Goal: Transaction & Acquisition: Purchase product/service

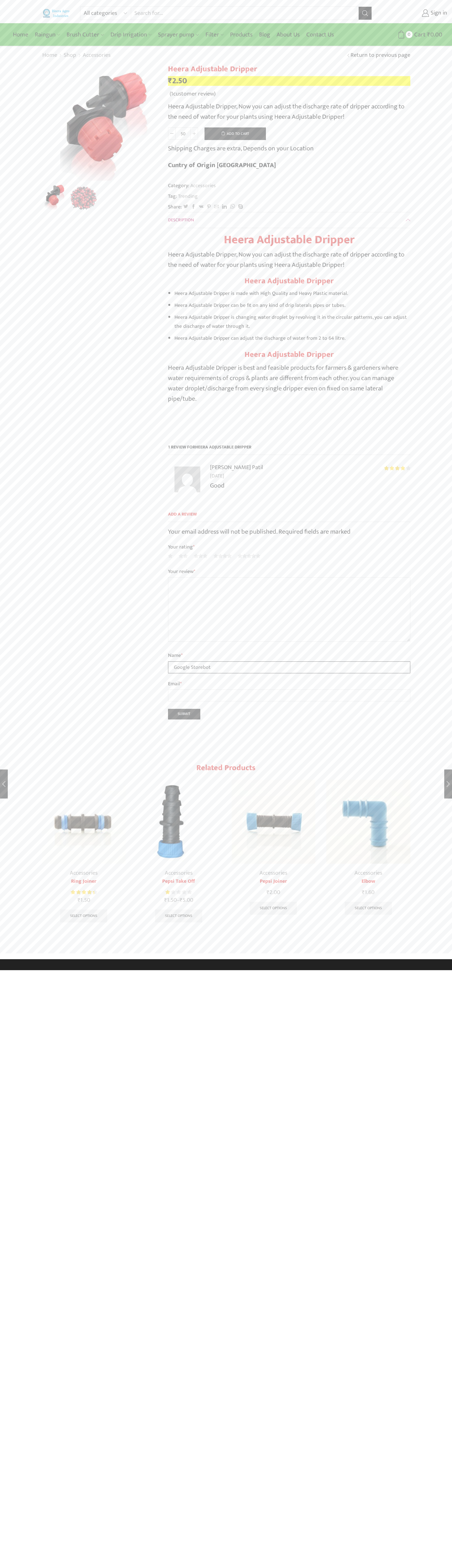
type input "Google Storebot"
click at [235, 133] on button "Add to cart" at bounding box center [235, 133] width 62 height 13
click at [410, 35] on span "Cart" at bounding box center [414, 35] width 13 height 9
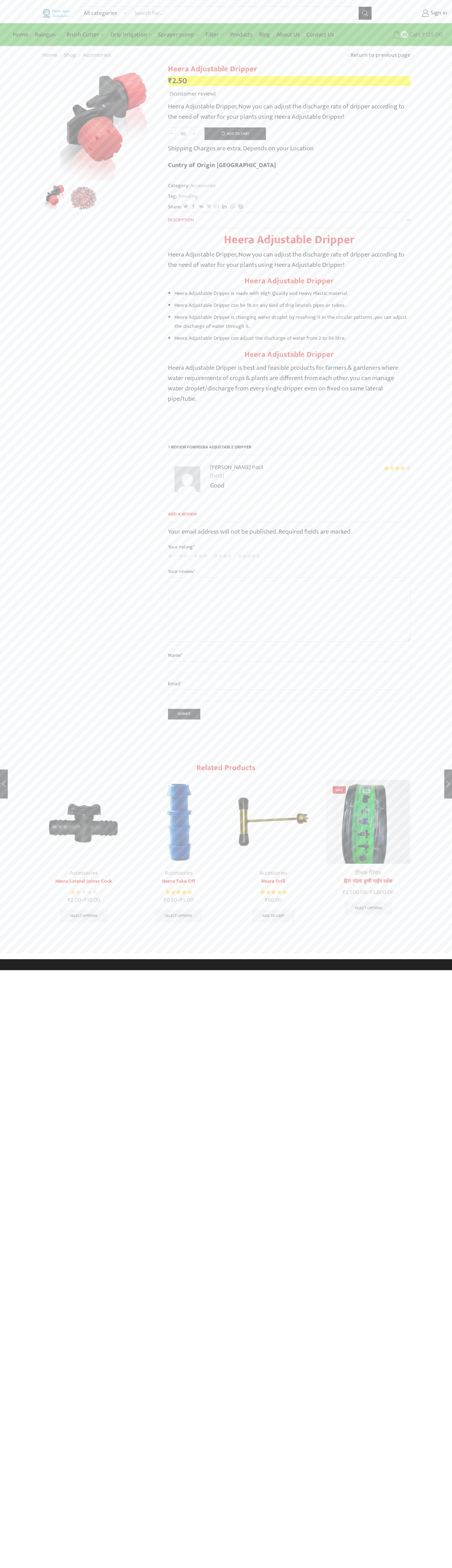
click at [410, 35] on span "Cart" at bounding box center [414, 35] width 13 height 9
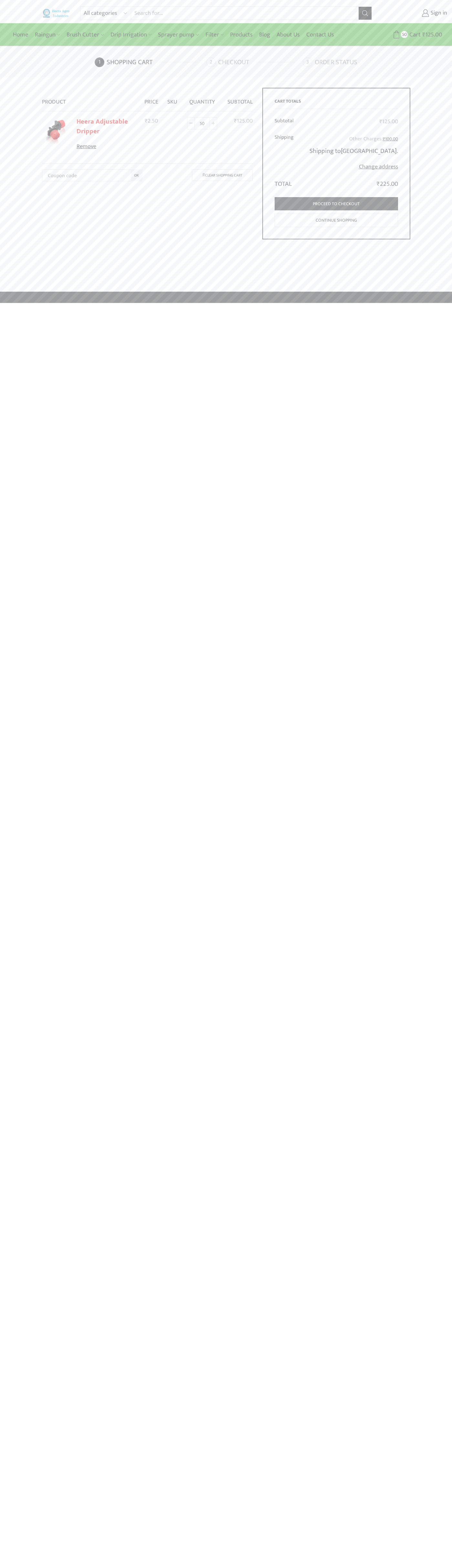
click at [106, 147] on link "Remove" at bounding box center [106, 147] width 59 height 9
